Goal: Check status: Check status

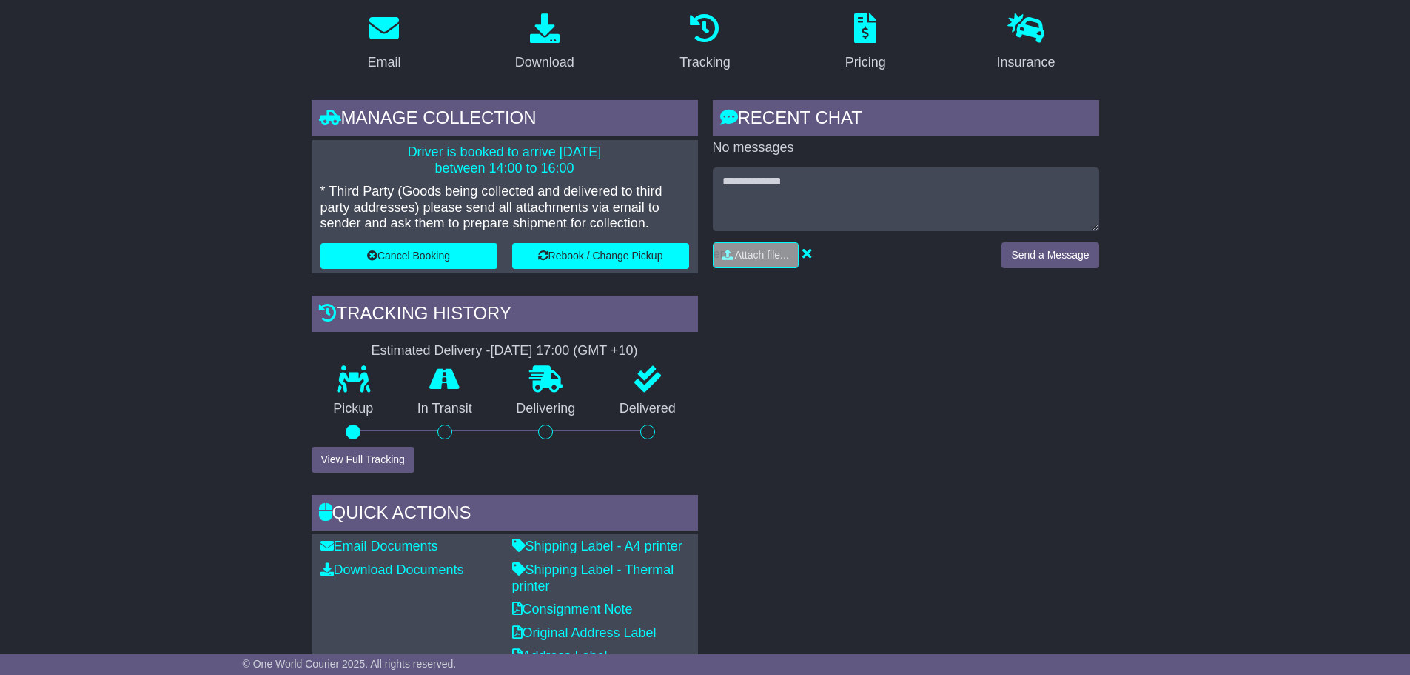
scroll to position [296, 0]
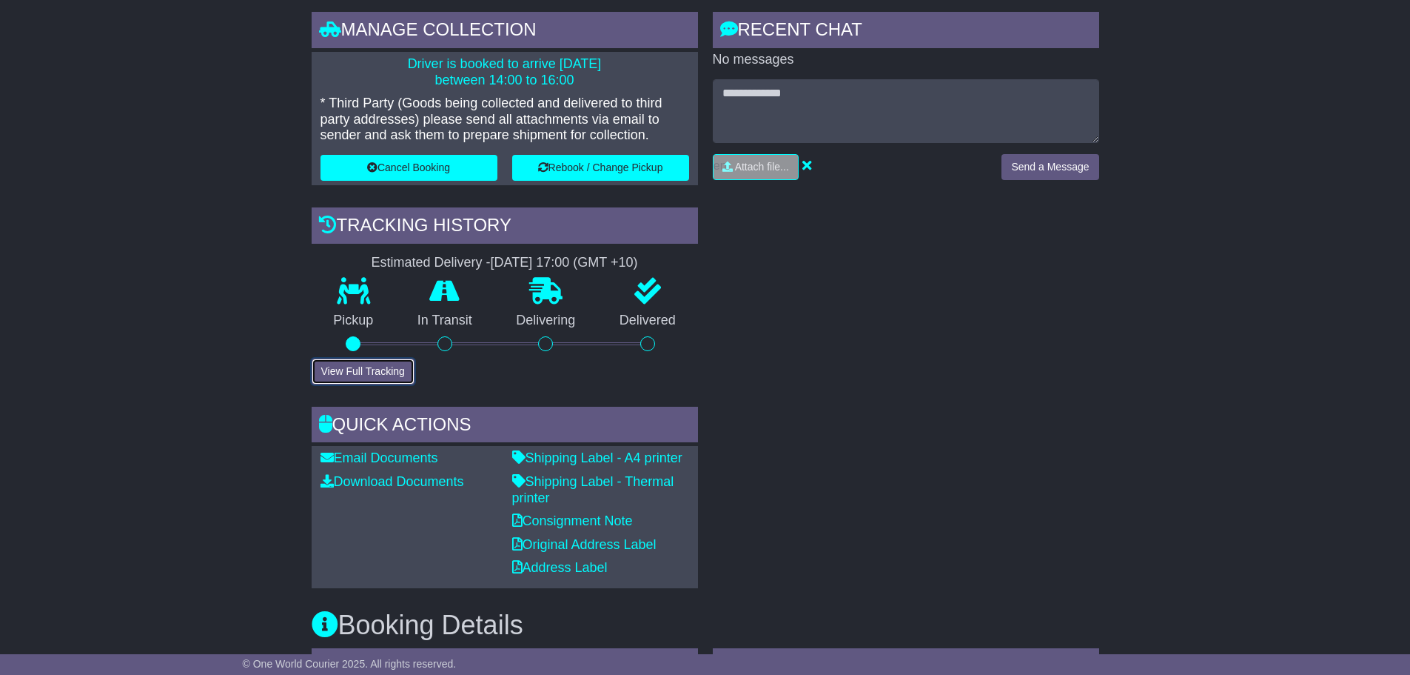
click at [388, 372] on button "View Full Tracking" at bounding box center [363, 371] width 103 height 26
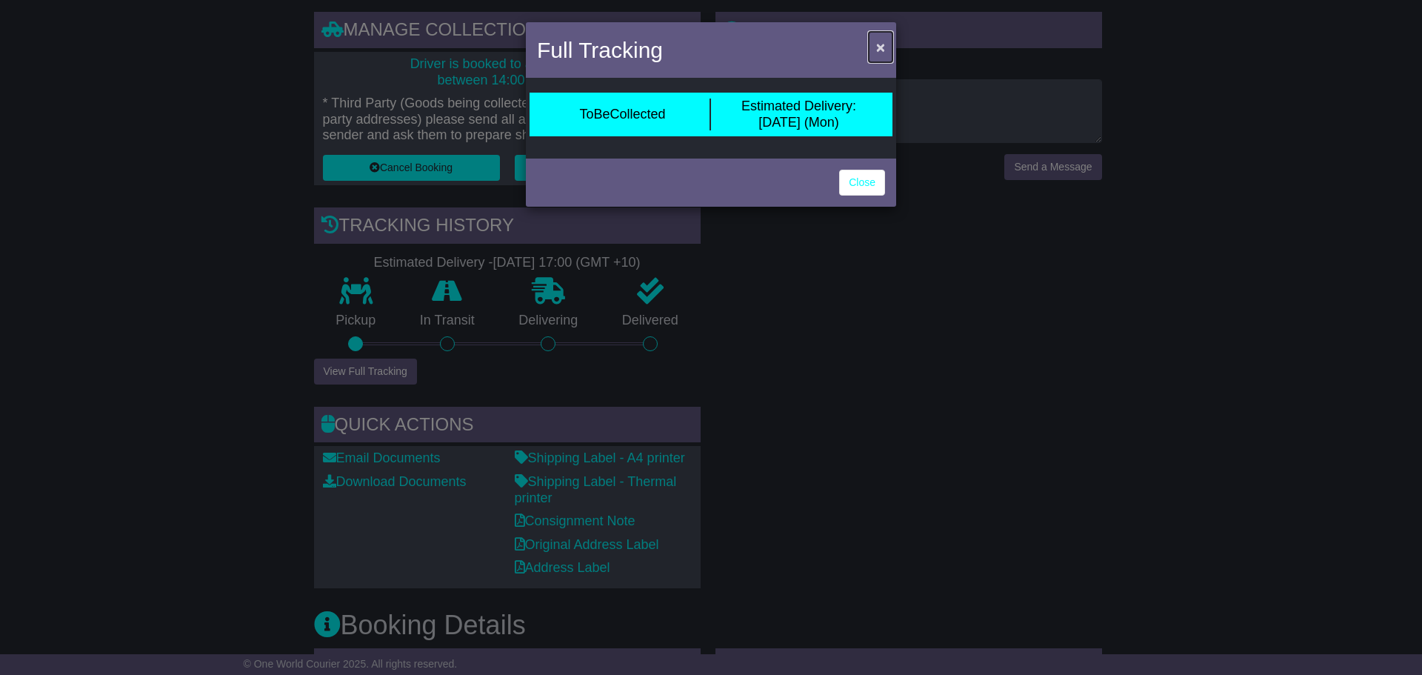
click at [876, 46] on span "×" at bounding box center [880, 47] width 9 height 17
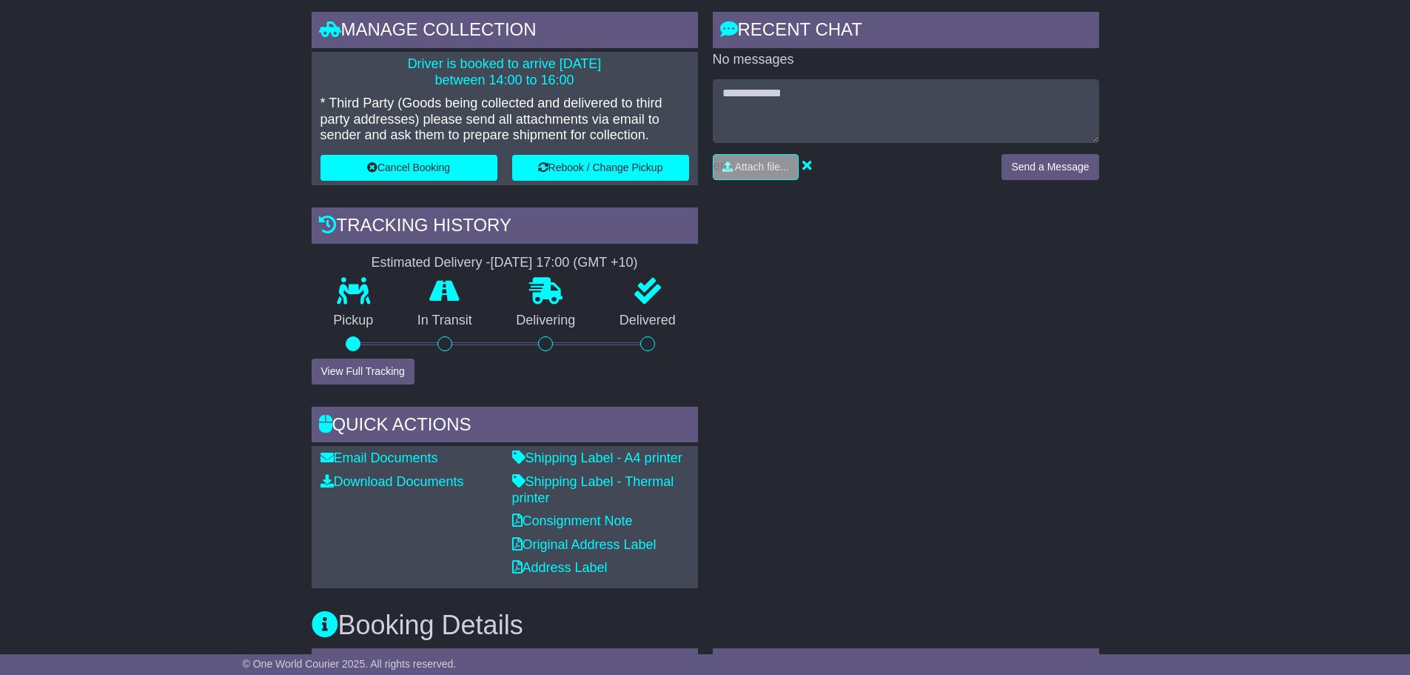
drag, startPoint x: 328, startPoint y: 226, endPoint x: 526, endPoint y: 238, distance: 198.0
click at [526, 238] on div "Tracking history" at bounding box center [505, 227] width 386 height 40
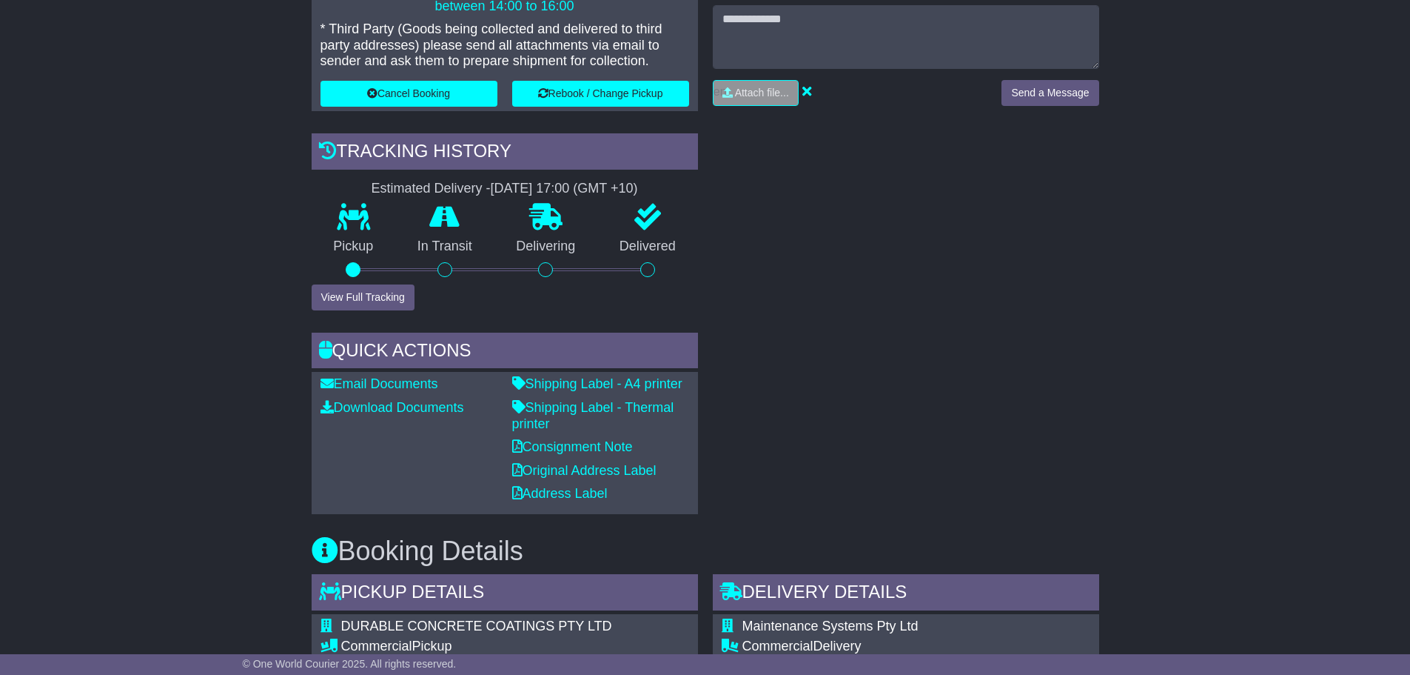
scroll to position [222, 0]
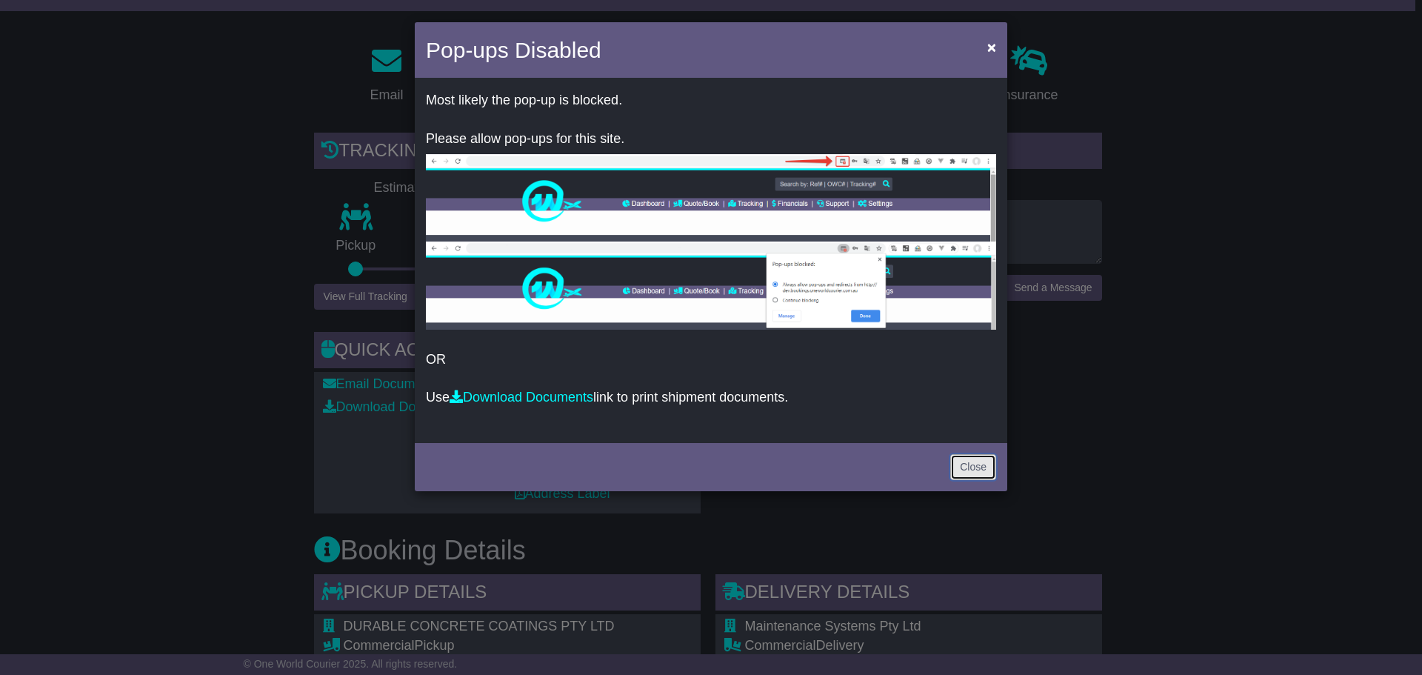
click at [980, 458] on link "Close" at bounding box center [973, 467] width 46 height 26
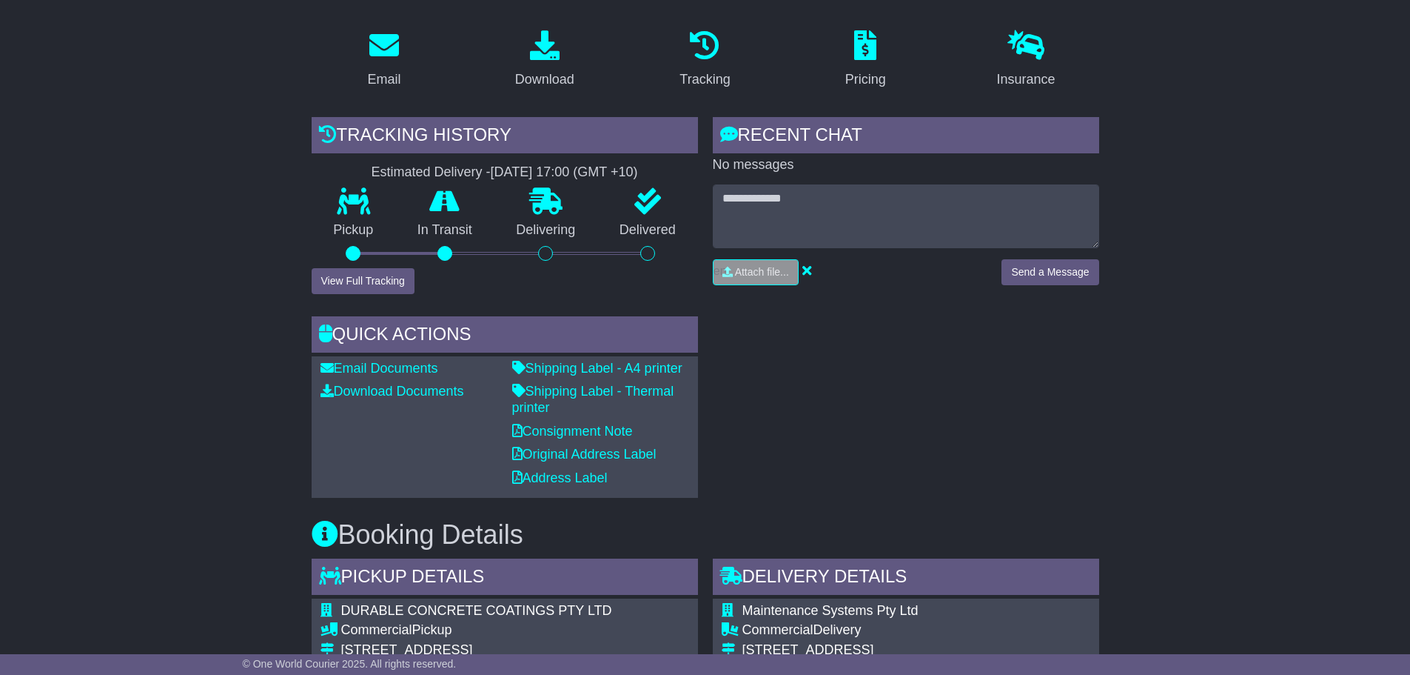
scroll to position [222, 0]
